Goal: Check status: Check status

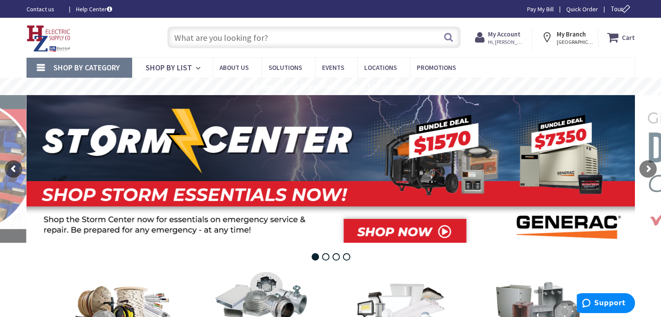
click at [500, 40] on span "Hi, Tim" at bounding box center [506, 42] width 37 height 7
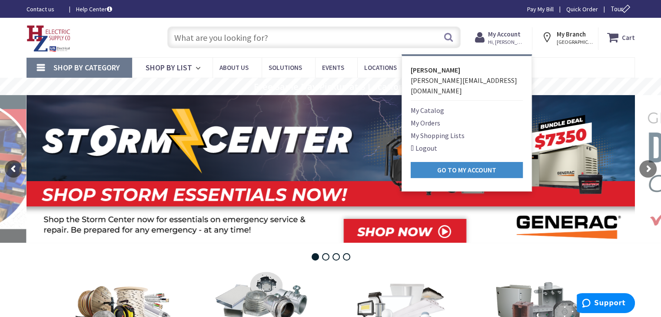
click at [417, 105] on link "My Catalog" at bounding box center [427, 110] width 33 height 10
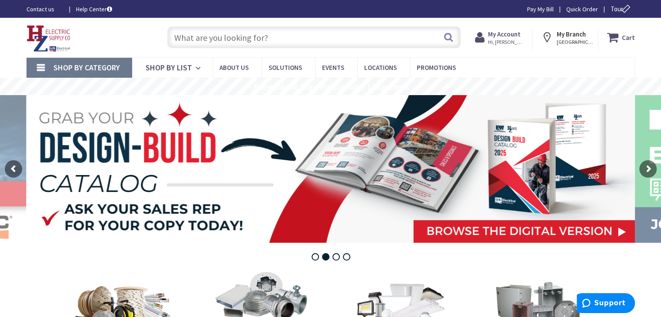
click at [497, 40] on span "Hi, Tim" at bounding box center [506, 42] width 37 height 7
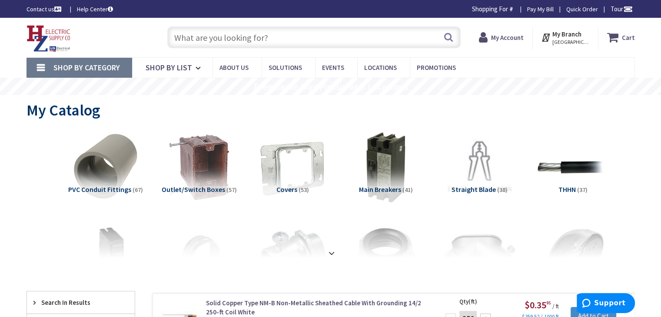
click at [500, 36] on strong "My Account" at bounding box center [507, 37] width 33 height 8
click at [507, 39] on span "Hi, Tim" at bounding box center [505, 42] width 37 height 7
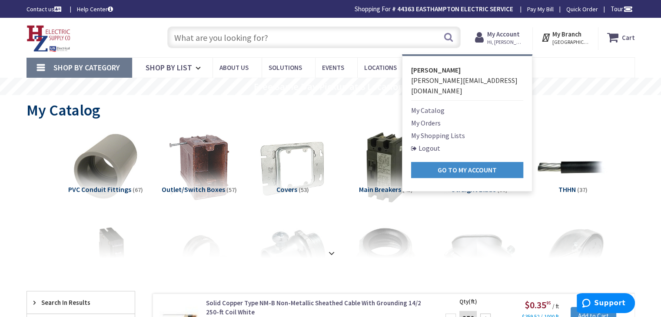
click at [434, 118] on link "My Orders" at bounding box center [426, 123] width 30 height 10
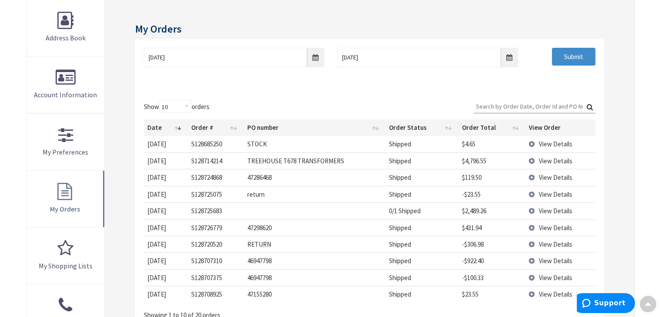
scroll to position [131, 0]
click at [547, 159] on span "View Details" at bounding box center [555, 160] width 33 height 8
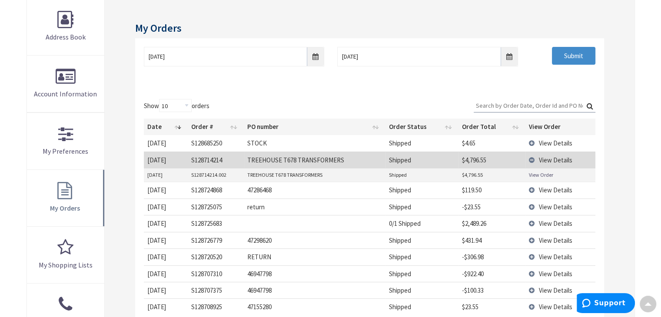
click at [540, 175] on link "View Order" at bounding box center [541, 174] width 24 height 7
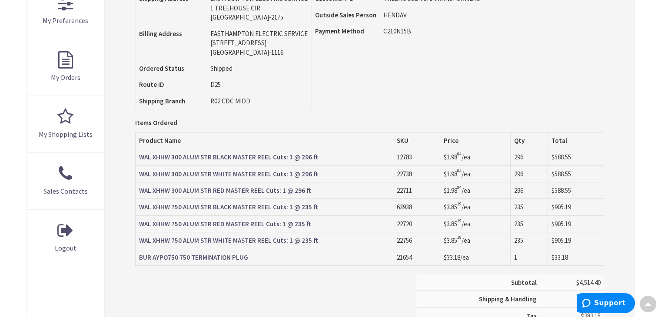
click at [230, 258] on strong "BUR AYPO750 750 TERMINATION PLUG" at bounding box center [193, 257] width 109 height 8
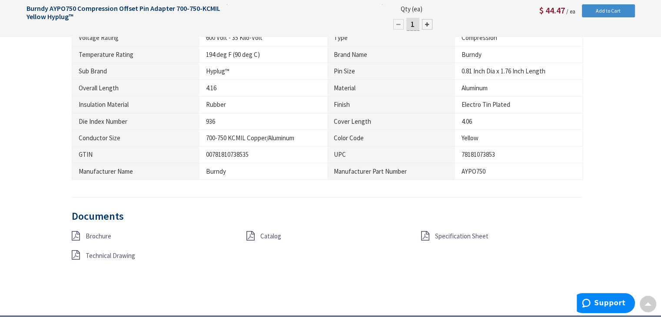
scroll to position [652, 0]
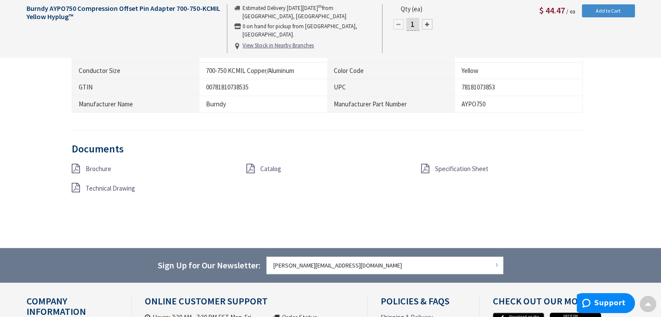
click at [457, 169] on span "Specification Sheet" at bounding box center [461, 169] width 53 height 8
